Goal: Transaction & Acquisition: Purchase product/service

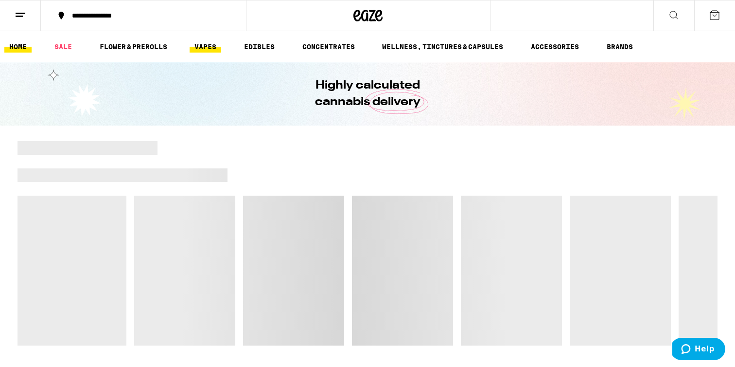
click at [209, 44] on link "VAPES" at bounding box center [206, 47] width 32 height 12
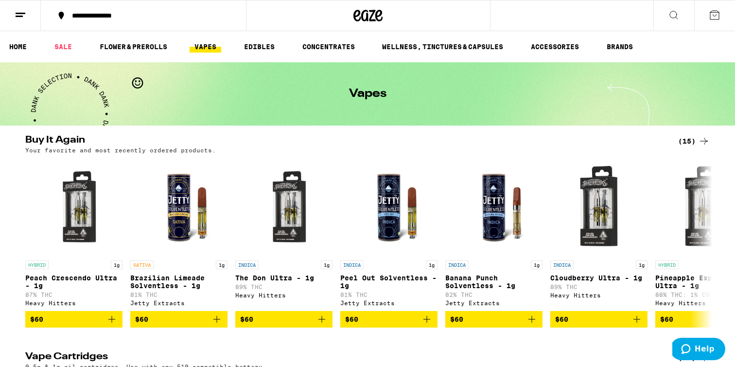
click at [207, 47] on link "VAPES" at bounding box center [206, 47] width 32 height 12
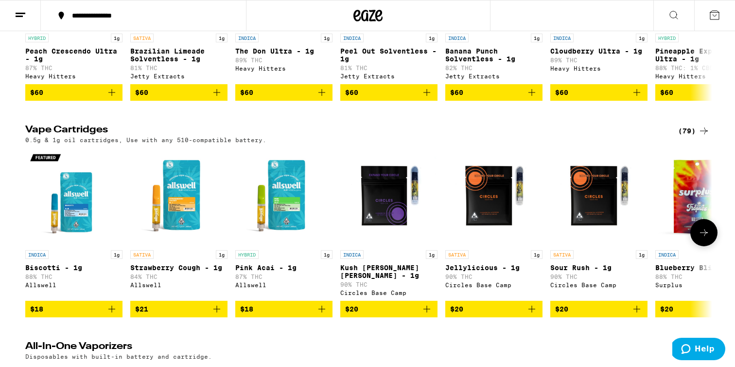
scroll to position [225, 0]
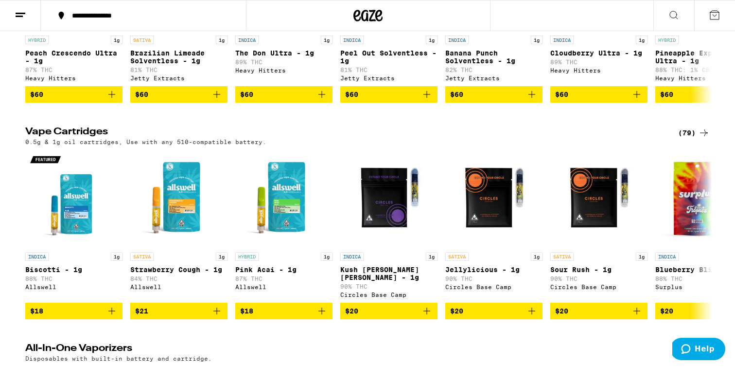
click at [687, 138] on div "(79)" at bounding box center [694, 133] width 32 height 12
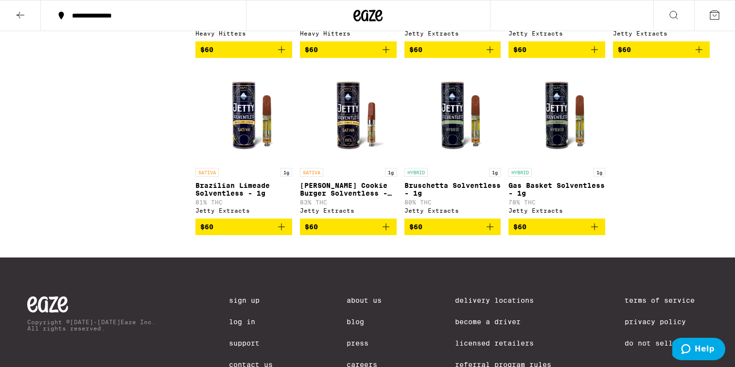
scroll to position [2746, 0]
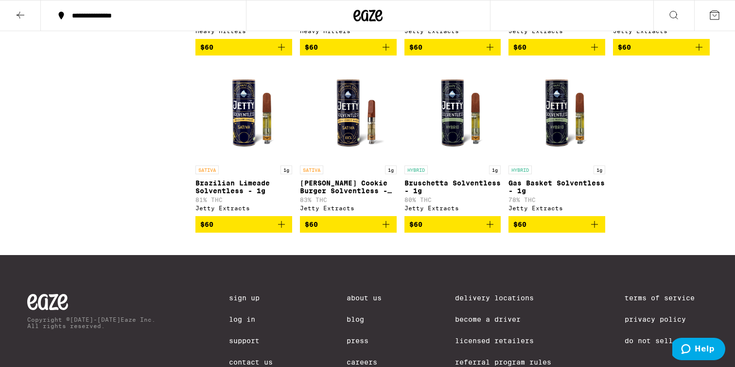
click at [388, 228] on icon "Add to bag" at bounding box center [386, 224] width 7 height 7
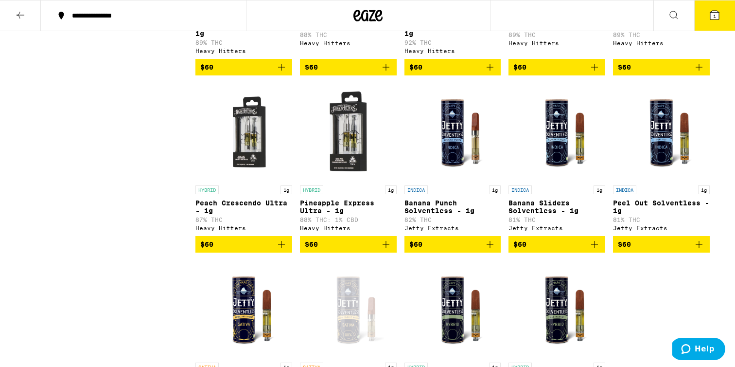
scroll to position [2549, 0]
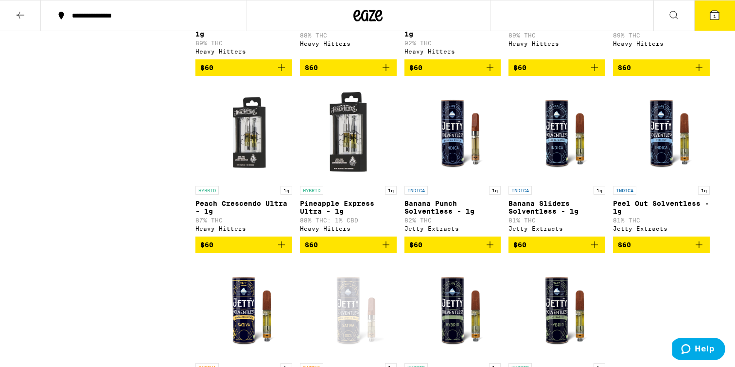
click at [699, 71] on icon "Add to bag" at bounding box center [699, 67] width 7 height 7
click at [712, 18] on icon at bounding box center [714, 15] width 9 height 9
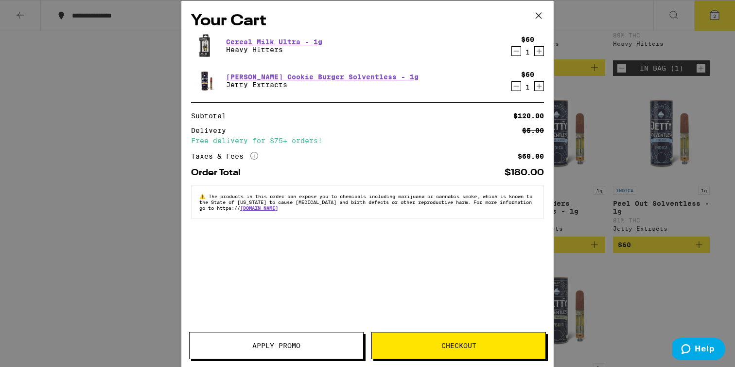
click at [410, 347] on span "Checkout" at bounding box center [459, 345] width 174 height 7
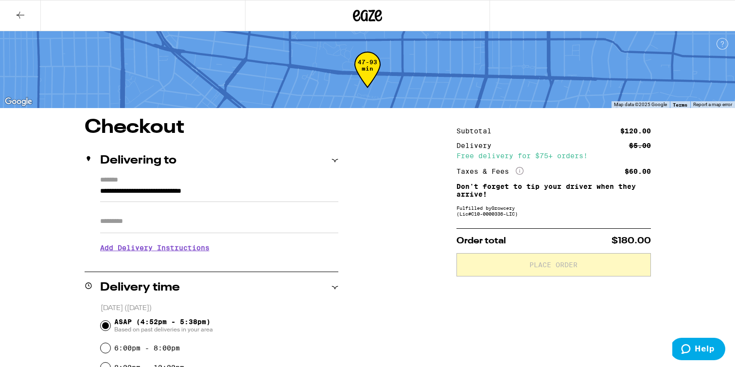
click at [234, 219] on input "Apt/Suite" at bounding box center [219, 221] width 238 height 23
type input "****"
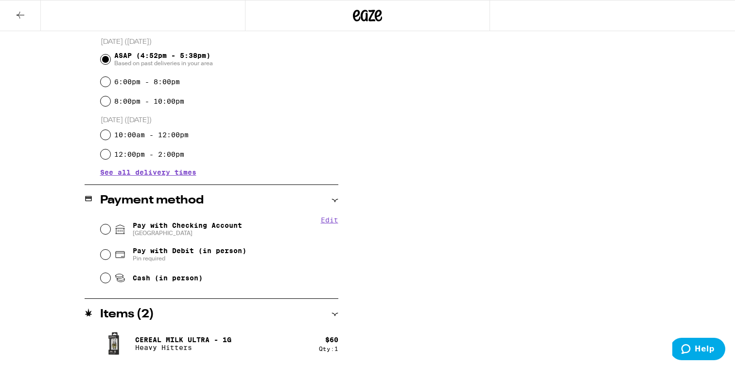
scroll to position [276, 0]
click at [162, 232] on span "[GEOGRAPHIC_DATA]" at bounding box center [187, 232] width 109 height 8
click at [110, 232] on input "Pay with Checking Account CHASE COLLEGE" at bounding box center [106, 228] width 10 height 10
radio input "true"
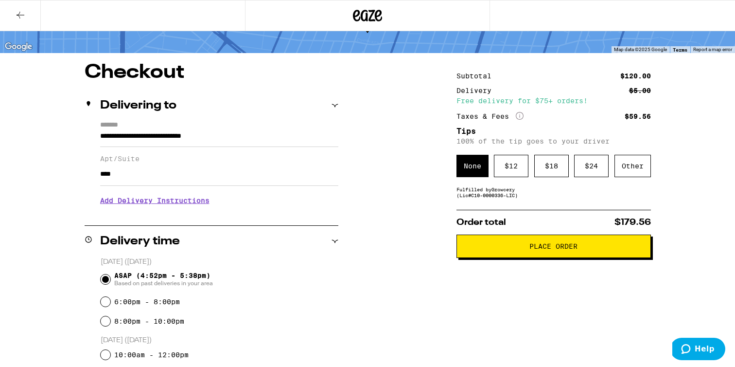
scroll to position [53, 0]
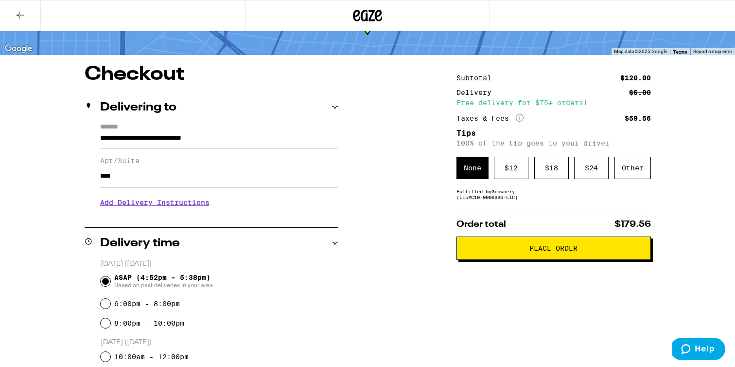
click at [539, 250] on span "Place Order" at bounding box center [554, 248] width 48 height 7
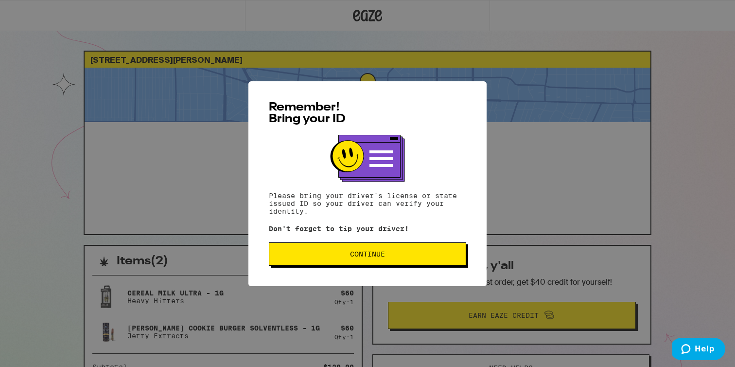
click at [440, 257] on span "Continue" at bounding box center [367, 253] width 181 height 7
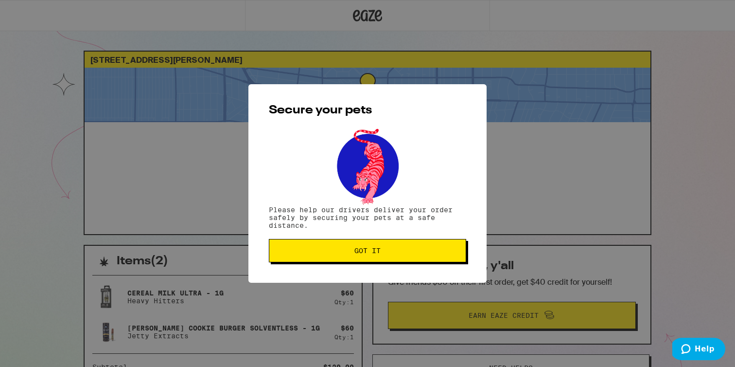
click at [440, 259] on button "Got it" at bounding box center [367, 250] width 197 height 23
